Goal: Information Seeking & Learning: Learn about a topic

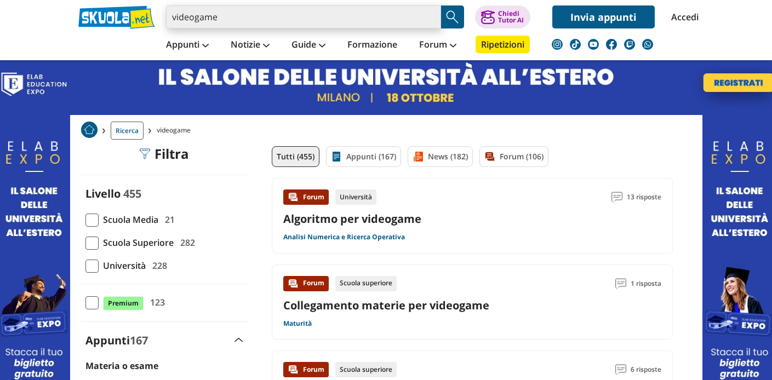
click at [197, 19] on input "videogame" at bounding box center [303, 16] width 275 height 23
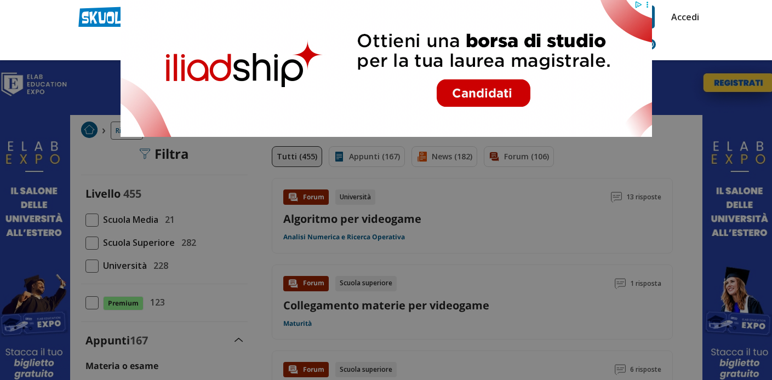
click at [197, 19] on img at bounding box center [386, 68] width 532 height 137
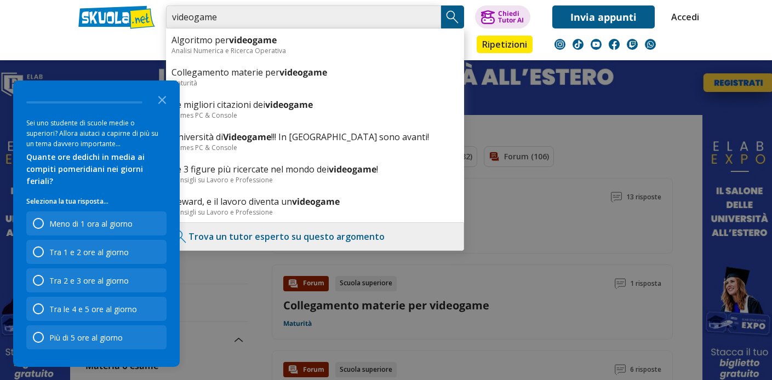
click at [304, 17] on input "videogame" at bounding box center [303, 16] width 275 height 23
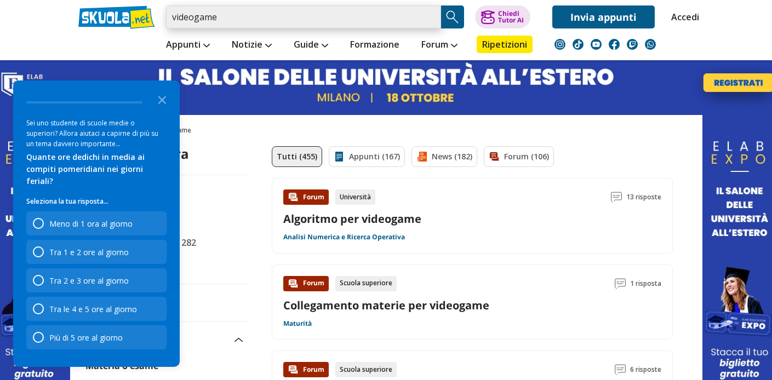
click at [304, 17] on input "videogame" at bounding box center [303, 16] width 275 height 23
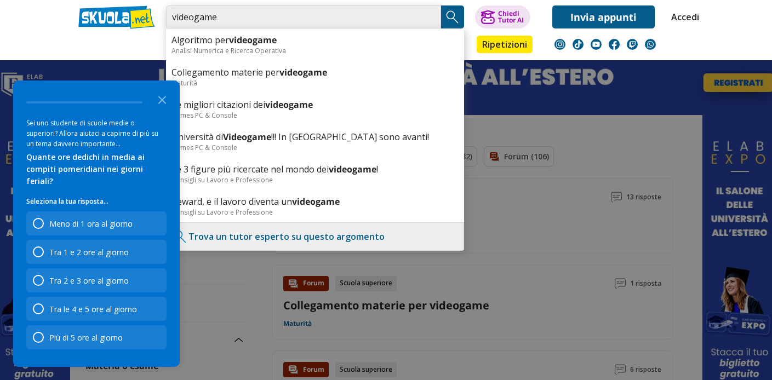
click at [435, 18] on input "videogame" at bounding box center [303, 16] width 275 height 23
click at [429, 17] on input "videogame" at bounding box center [303, 16] width 275 height 23
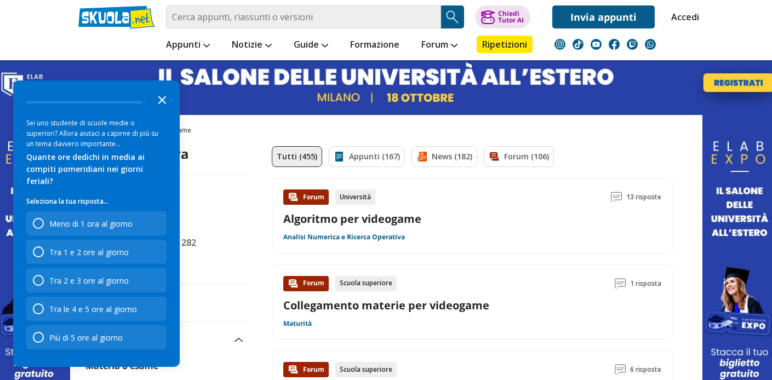
click at [163, 110] on icon "Close the survey" at bounding box center [162, 99] width 22 height 22
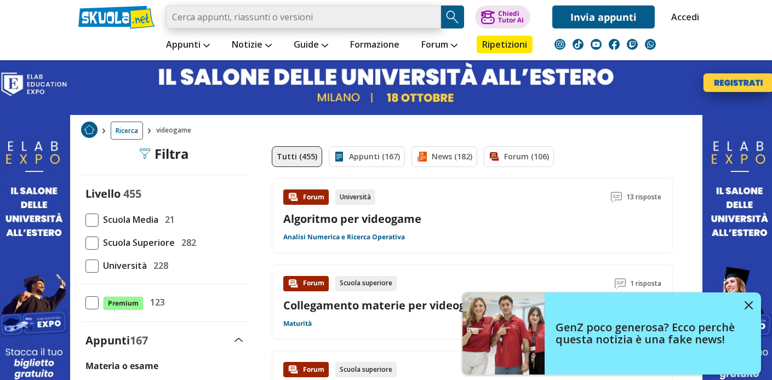
click at [209, 10] on input "search" at bounding box center [303, 16] width 275 height 23
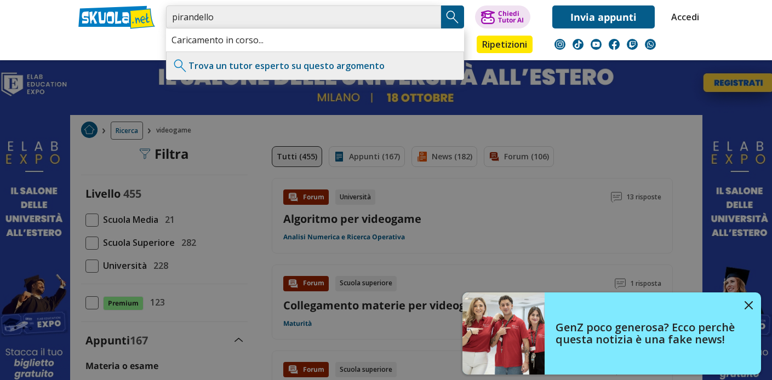
type input "pirandello"
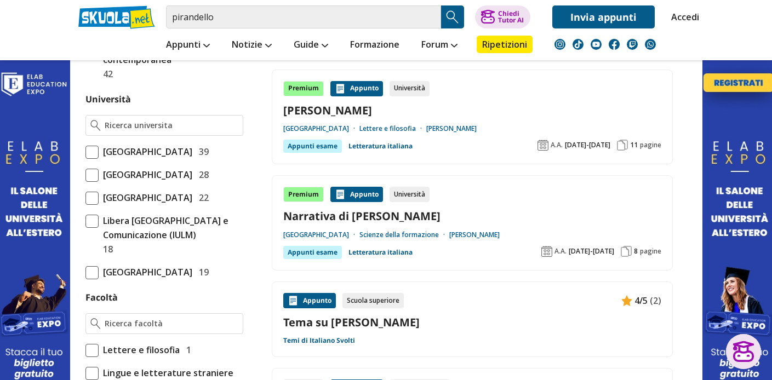
scroll to position [632, 0]
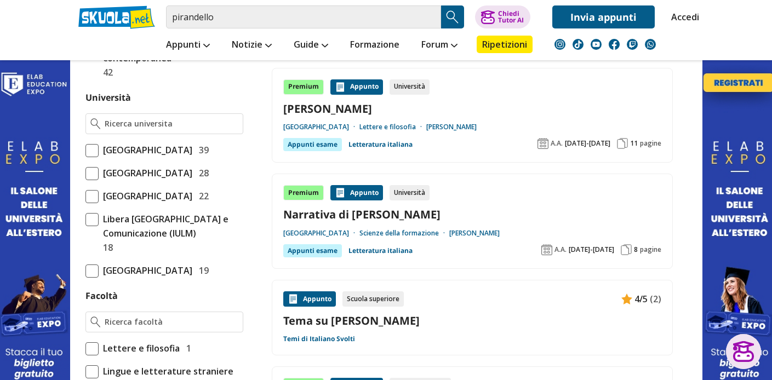
click at [93, 153] on span at bounding box center [91, 150] width 13 height 13
click at [85, 150] on input "Università degli Studi di Roma La Sapienza 39" at bounding box center [85, 150] width 0 height 0
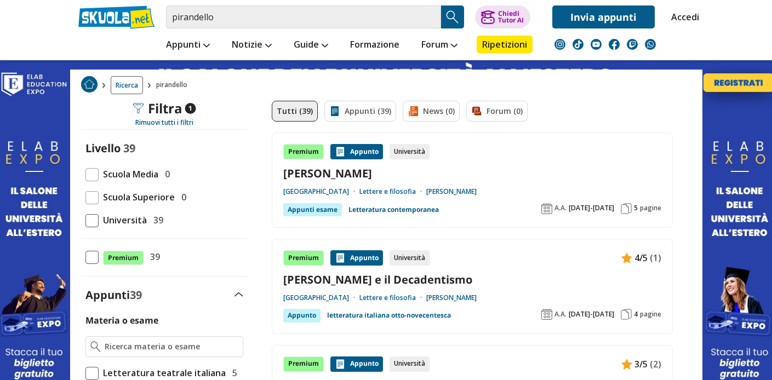
scroll to position [192, 0]
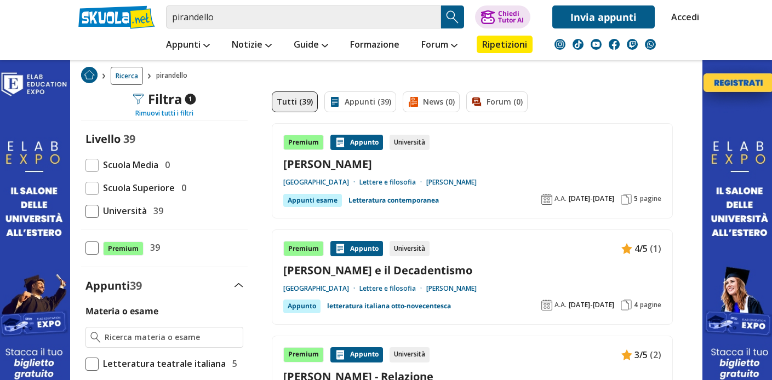
click at [167, 115] on div "Rimuovi tutti i filtri" at bounding box center [164, 113] width 167 height 9
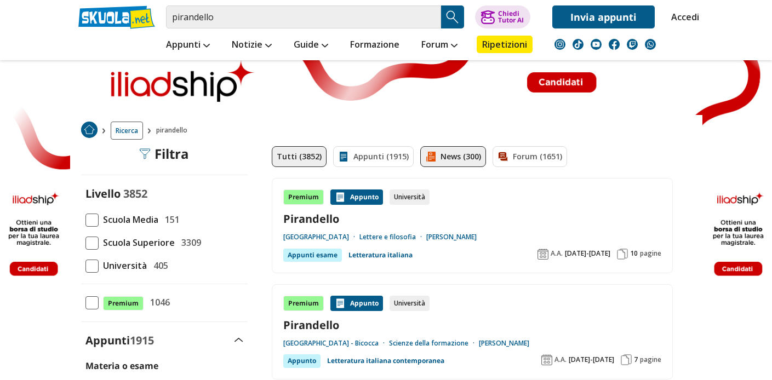
click at [469, 163] on link "News (300)" at bounding box center [453, 156] width 66 height 21
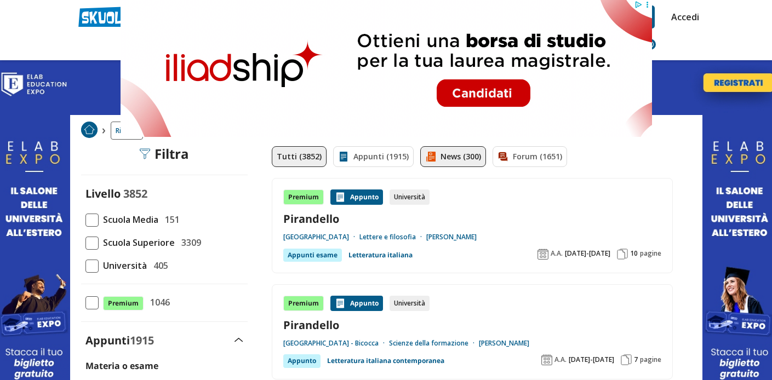
click at [448, 157] on link "News (300)" at bounding box center [453, 156] width 66 height 21
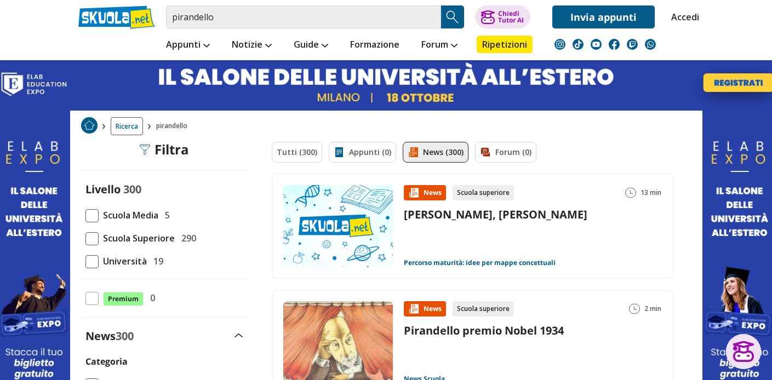
scroll to position [172, 0]
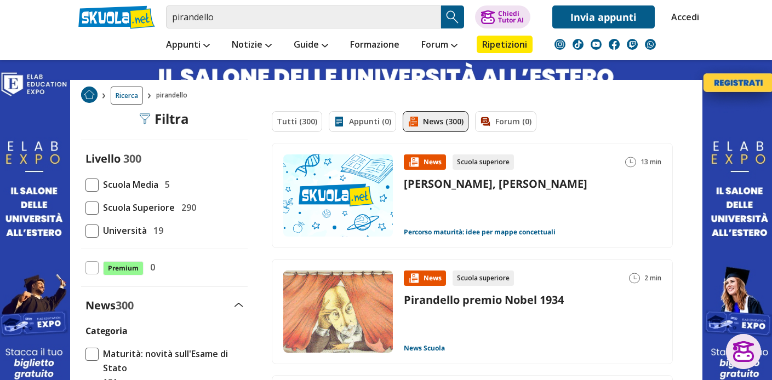
click at [356, 125] on div "Tutti (300) Appunti (0) News (300) Forum (0)" at bounding box center [472, 127] width 401 height 32
click at [351, 122] on div "Tutti (300) Appunti (0) News (300) Forum (0)" at bounding box center [472, 127] width 401 height 32
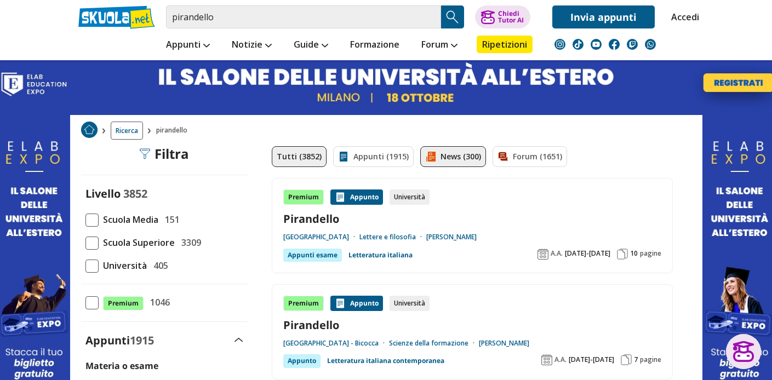
click at [455, 153] on link "News (300)" at bounding box center [453, 156] width 66 height 21
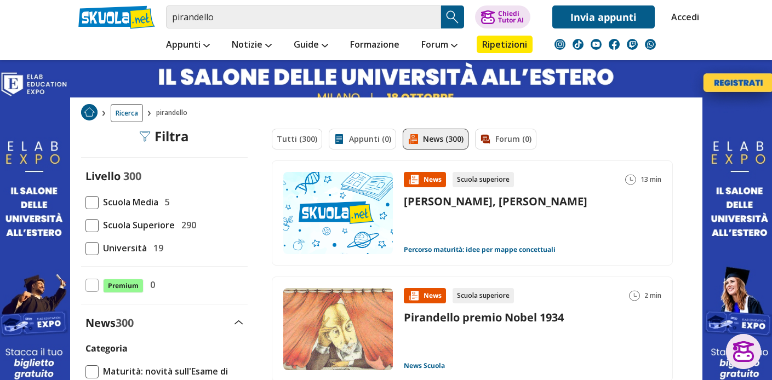
scroll to position [151, 0]
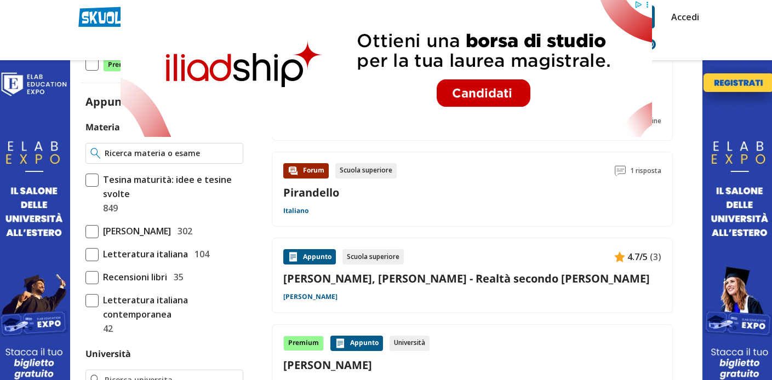
click at [108, 152] on input "Materia o esame" at bounding box center [171, 153] width 133 height 11
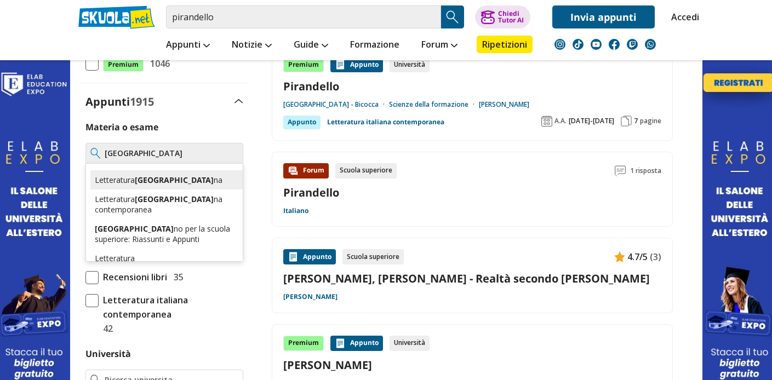
click at [122, 173] on div "Letteratura italia na" at bounding box center [166, 179] width 152 height 19
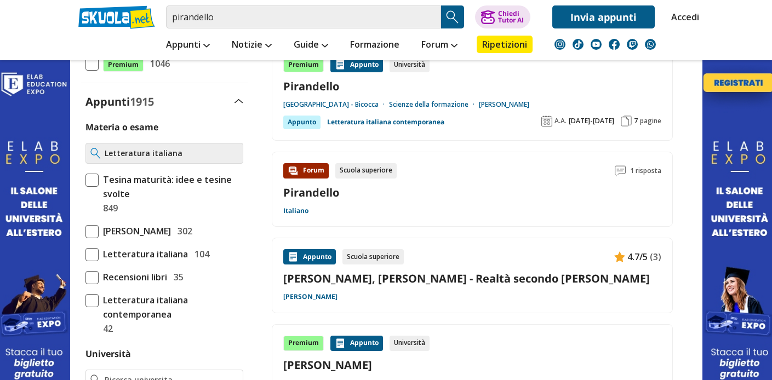
type input "Letteratura italiana"
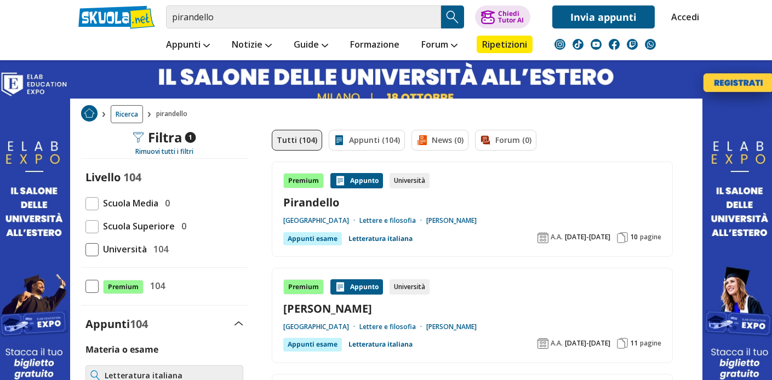
scroll to position [96, 0]
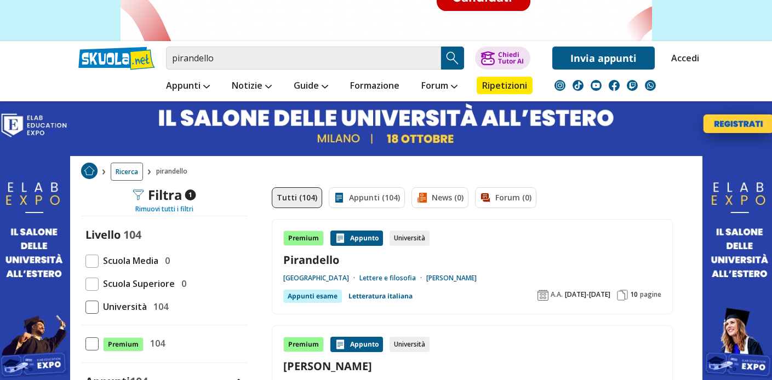
click at [165, 211] on div "Rimuovi tutti i filtri" at bounding box center [164, 209] width 167 height 9
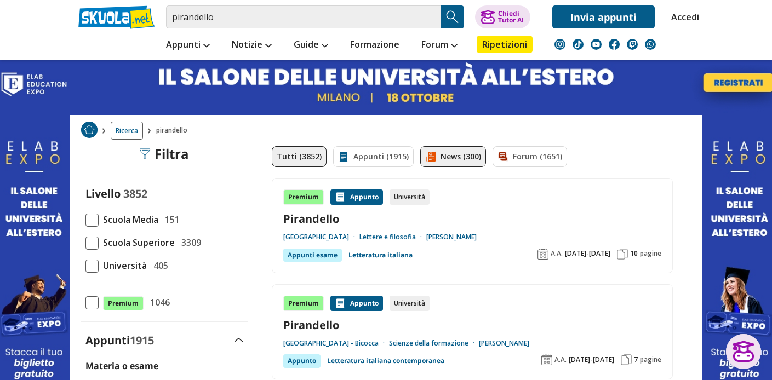
click at [431, 155] on img at bounding box center [430, 156] width 11 height 11
